Goal: Find specific page/section: Find specific page/section

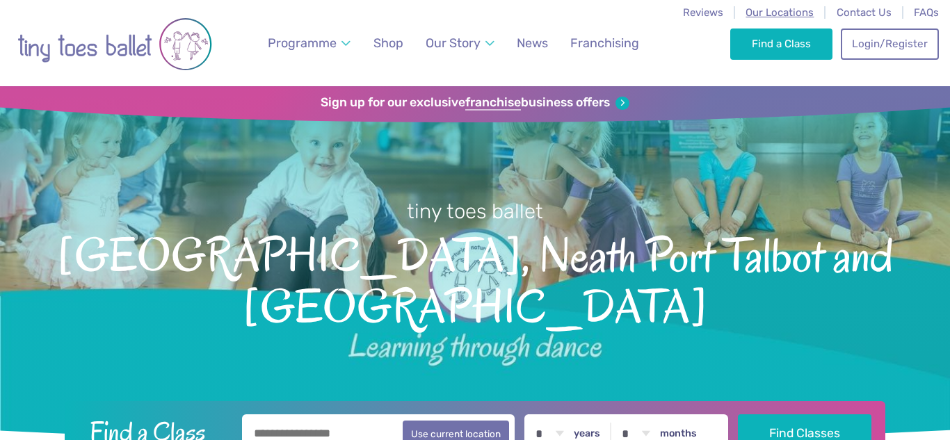
click at [792, 11] on span "Our Locations" at bounding box center [780, 12] width 68 height 13
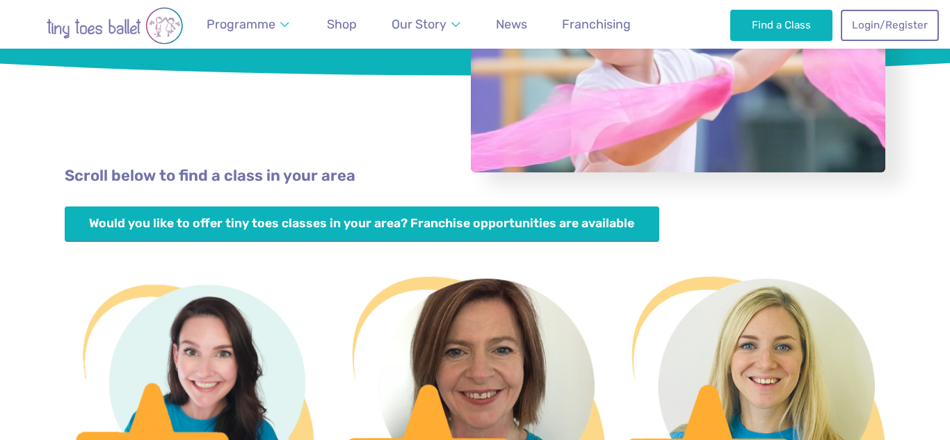
scroll to position [292, 0]
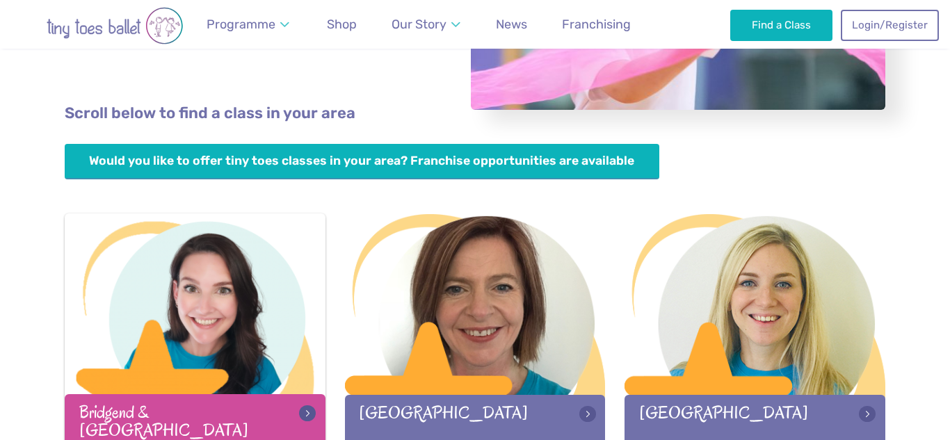
click at [226, 379] on div at bounding box center [195, 306] width 261 height 184
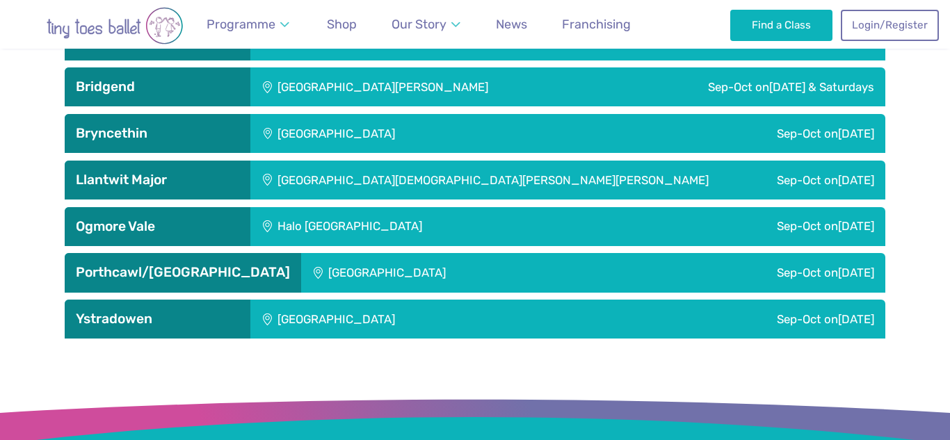
scroll to position [2295, 0]
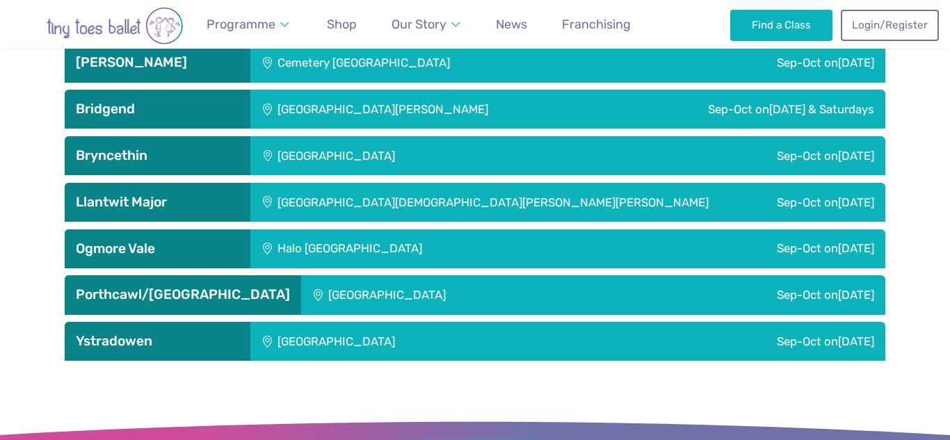
click at [210, 246] on h3 "Ogmore Vale" at bounding box center [158, 249] width 164 height 17
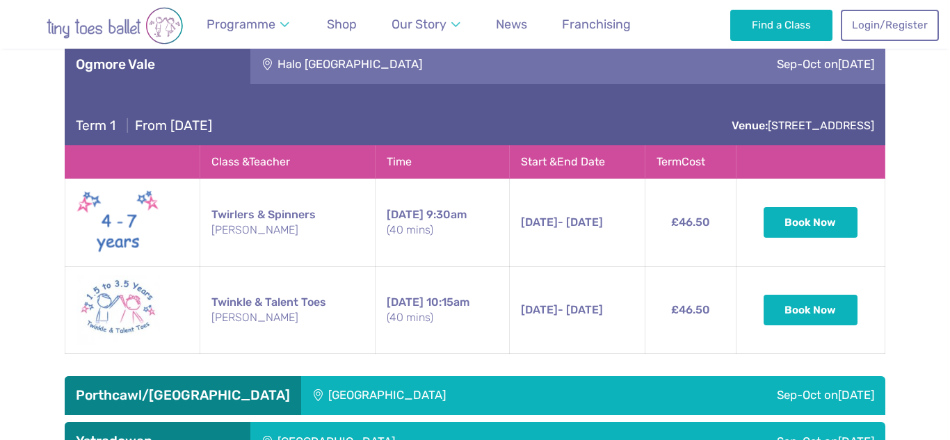
scroll to position [2480, 0]
